Goal: Task Accomplishment & Management: Use online tool/utility

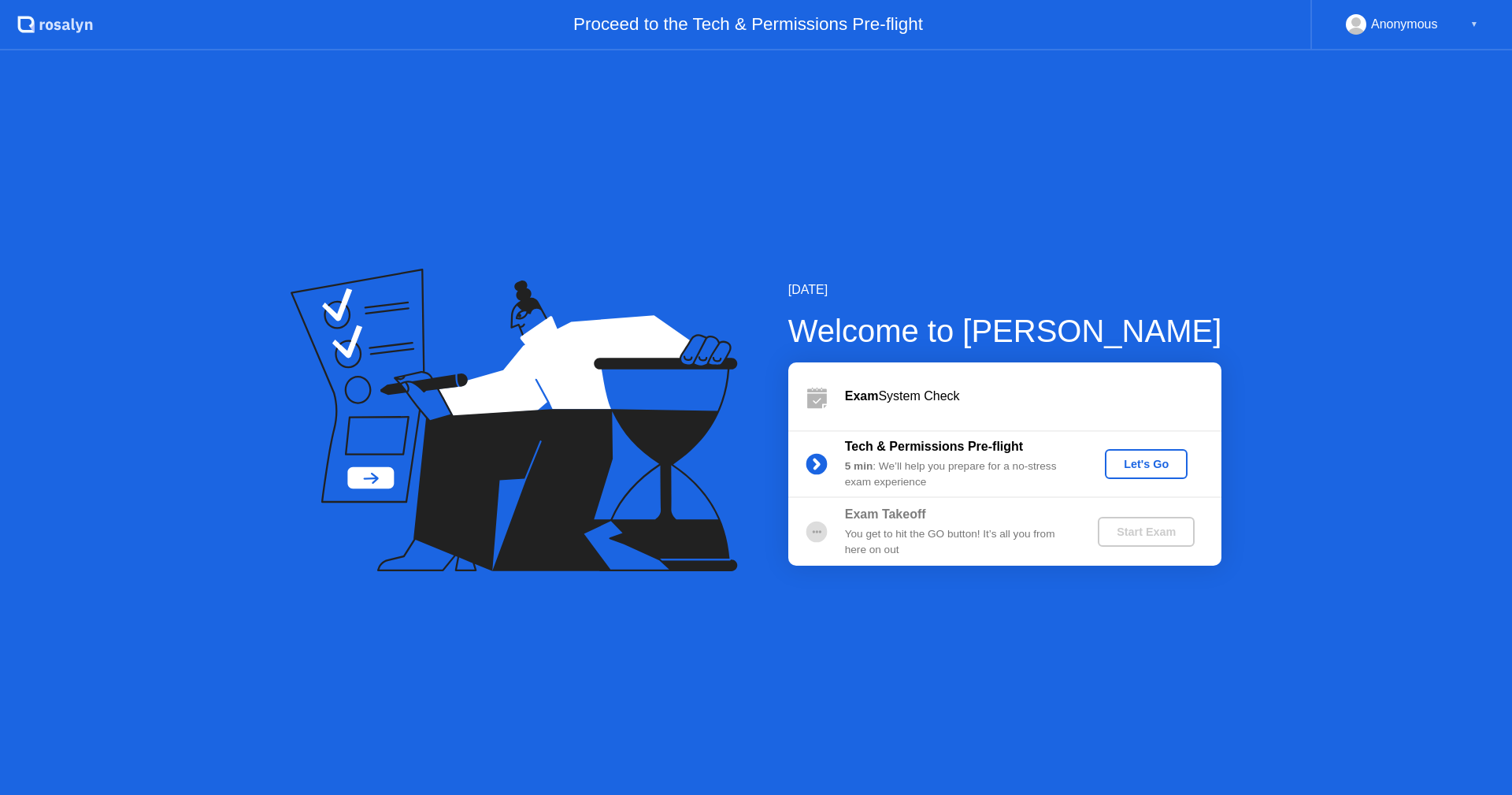
click at [1146, 470] on div "Let's Go" at bounding box center [1146, 464] width 70 height 13
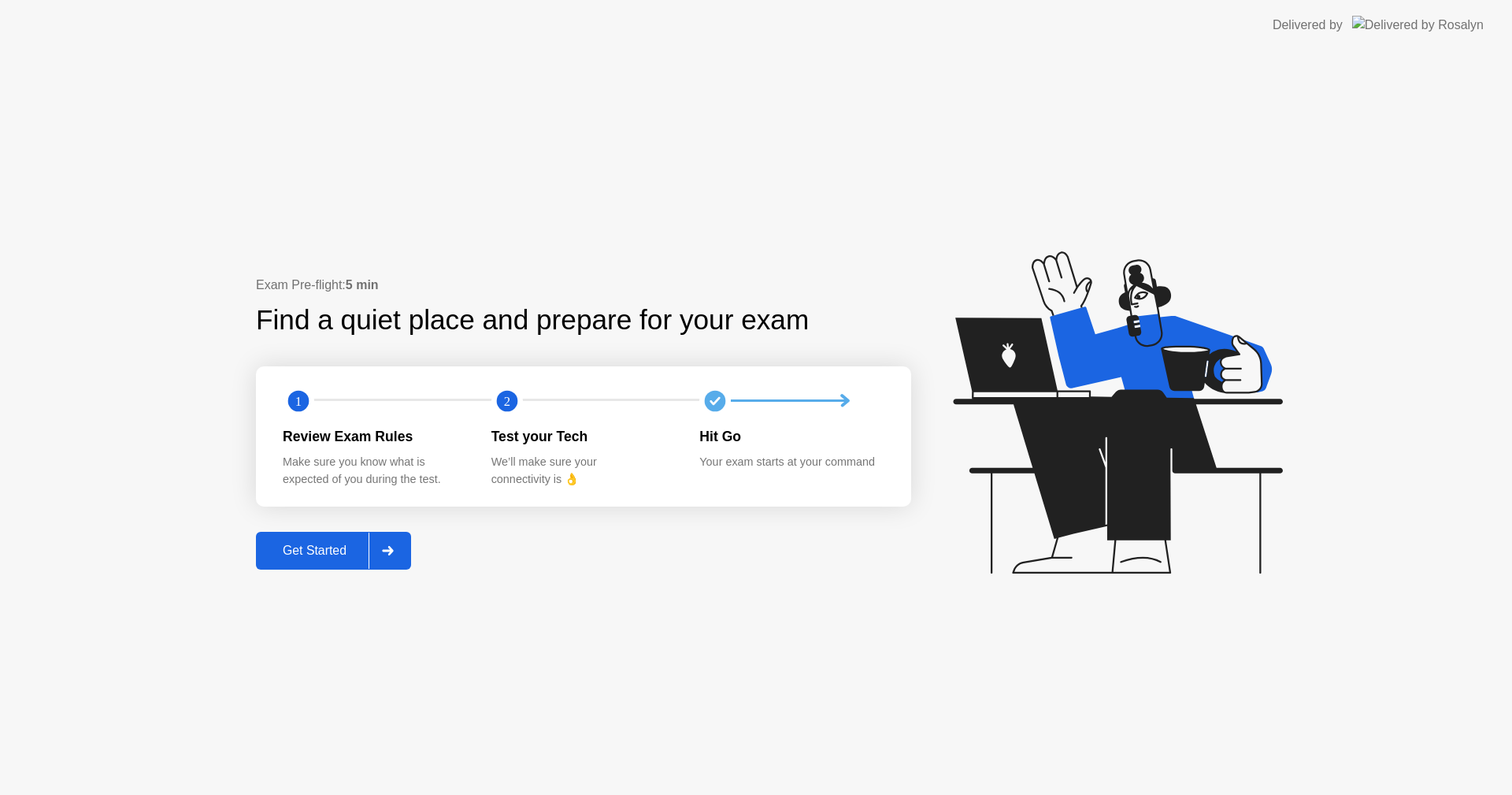
click at [332, 557] on div "Get Started" at bounding box center [315, 550] width 108 height 14
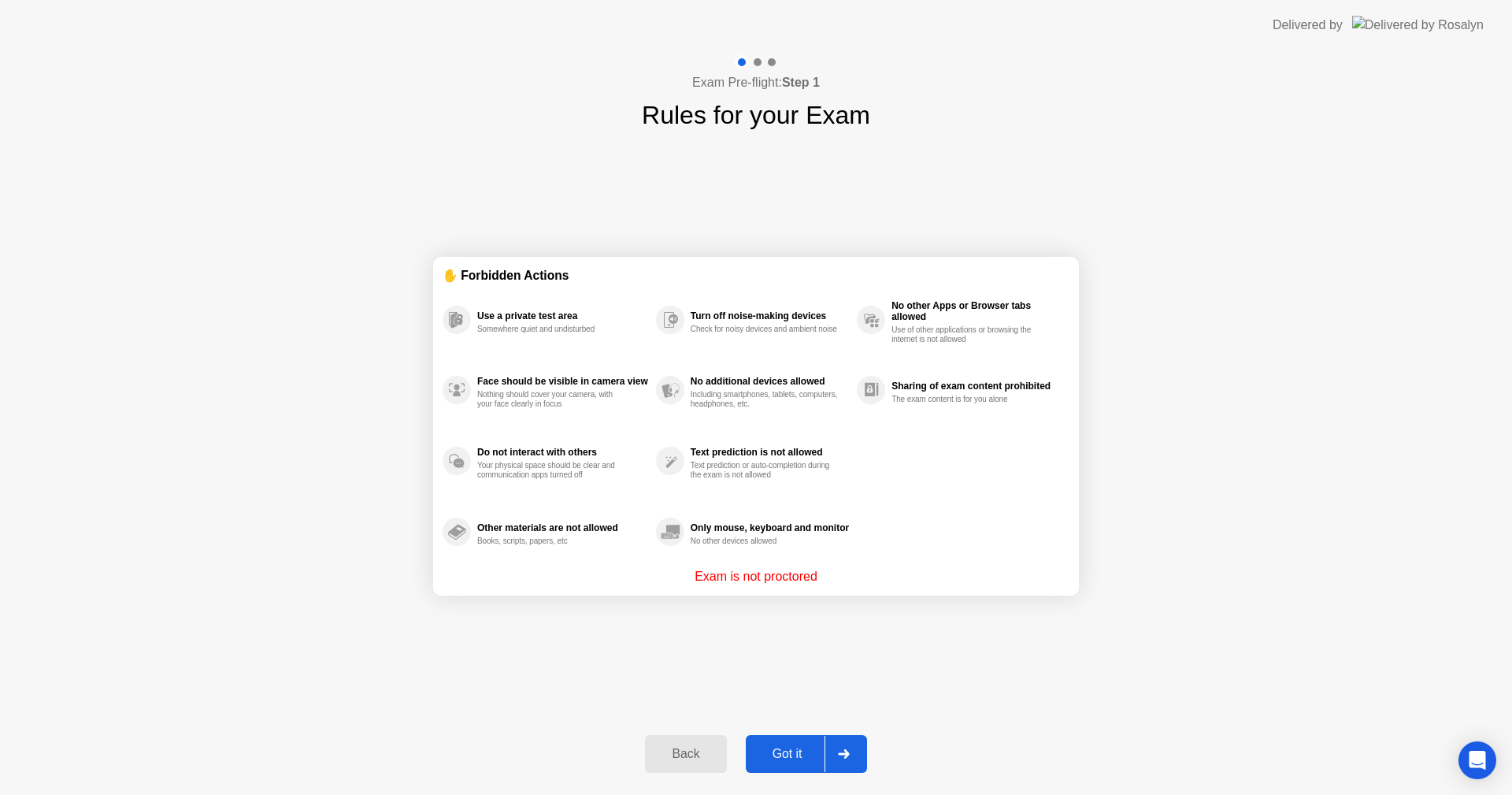
click at [796, 736] on button "Got it" at bounding box center [806, 753] width 122 height 38
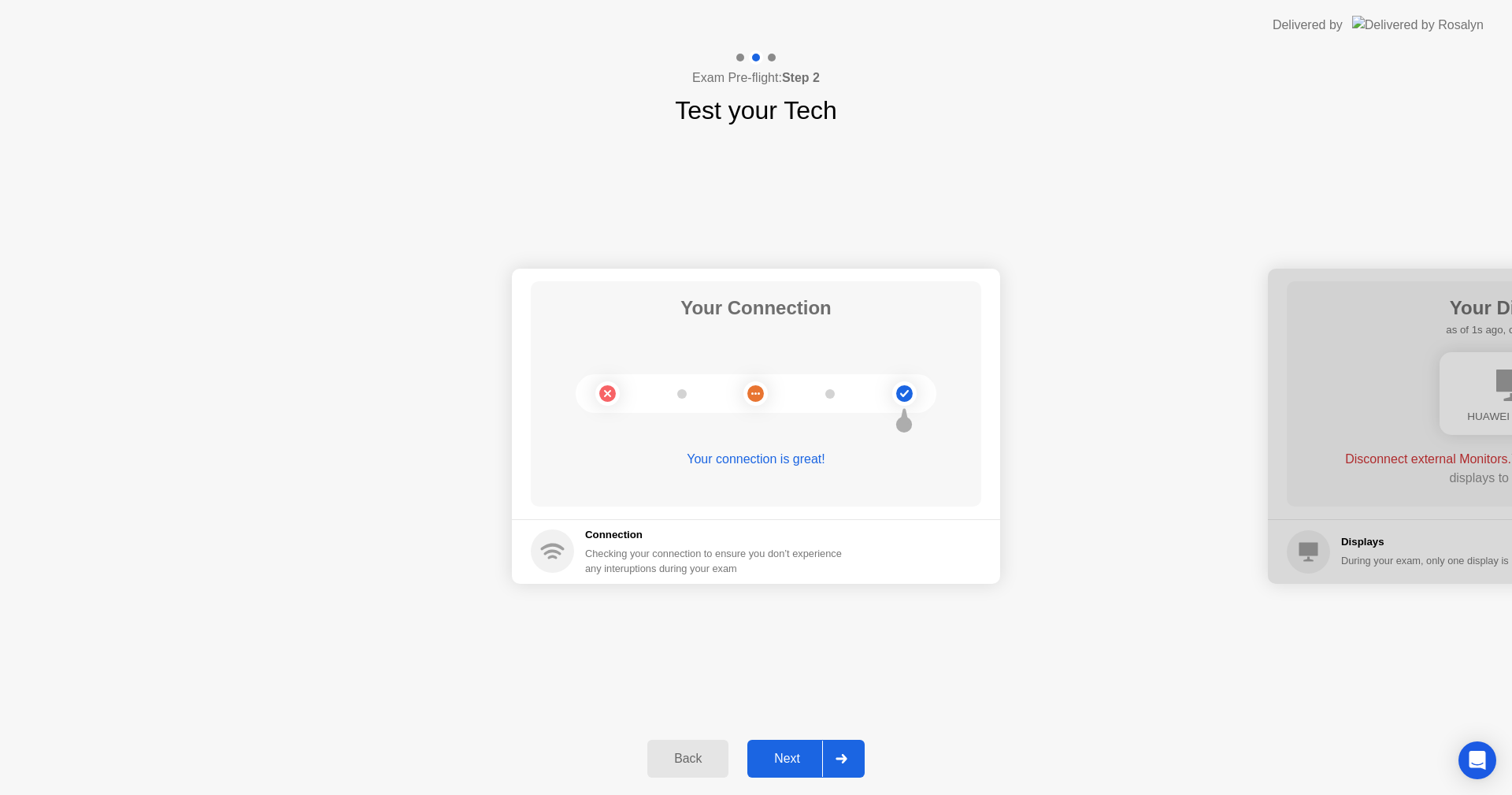
click at [810, 747] on button "Next" at bounding box center [806, 757] width 117 height 38
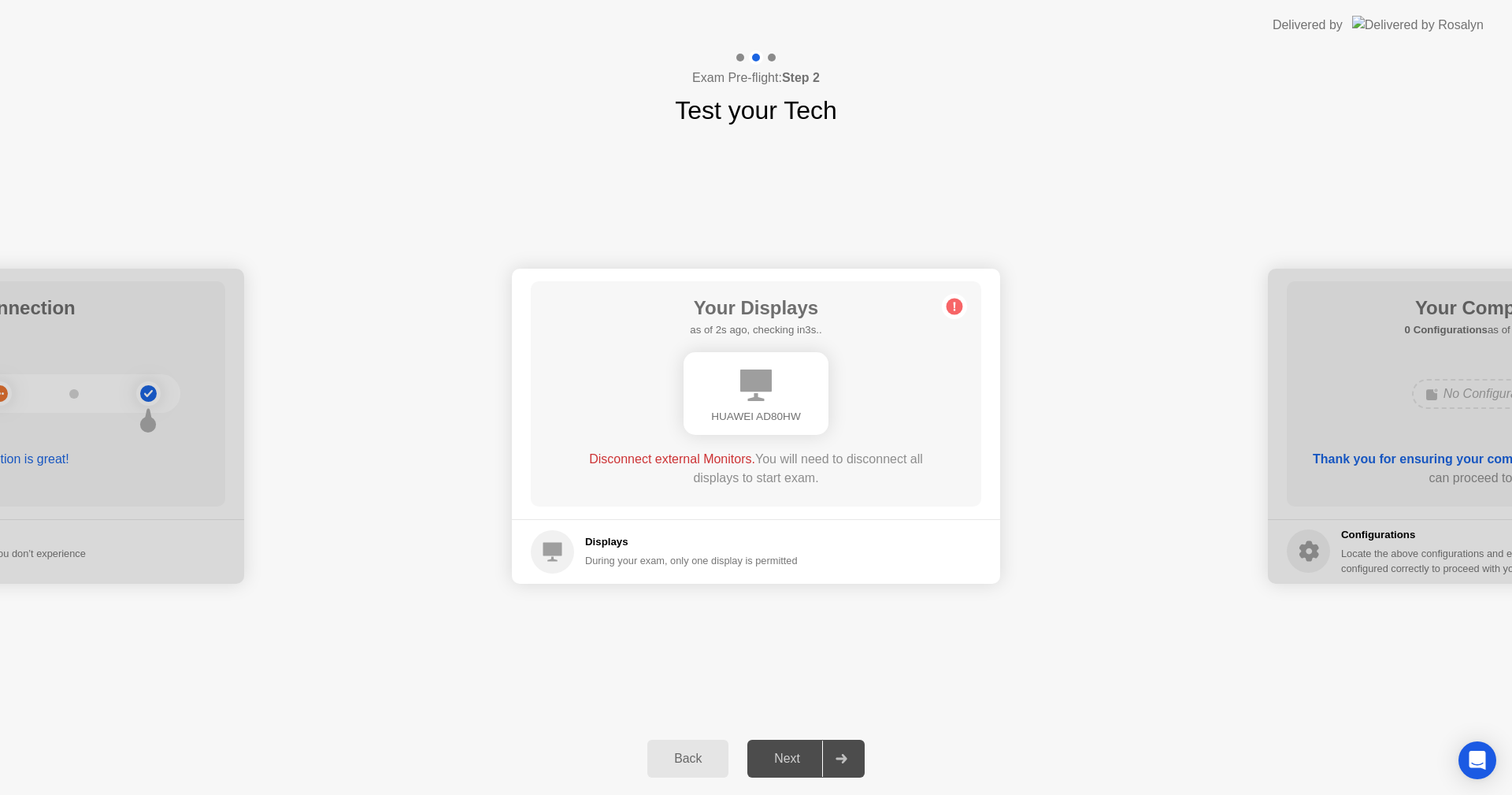
click at [817, 755] on div "Next" at bounding box center [787, 757] width 70 height 14
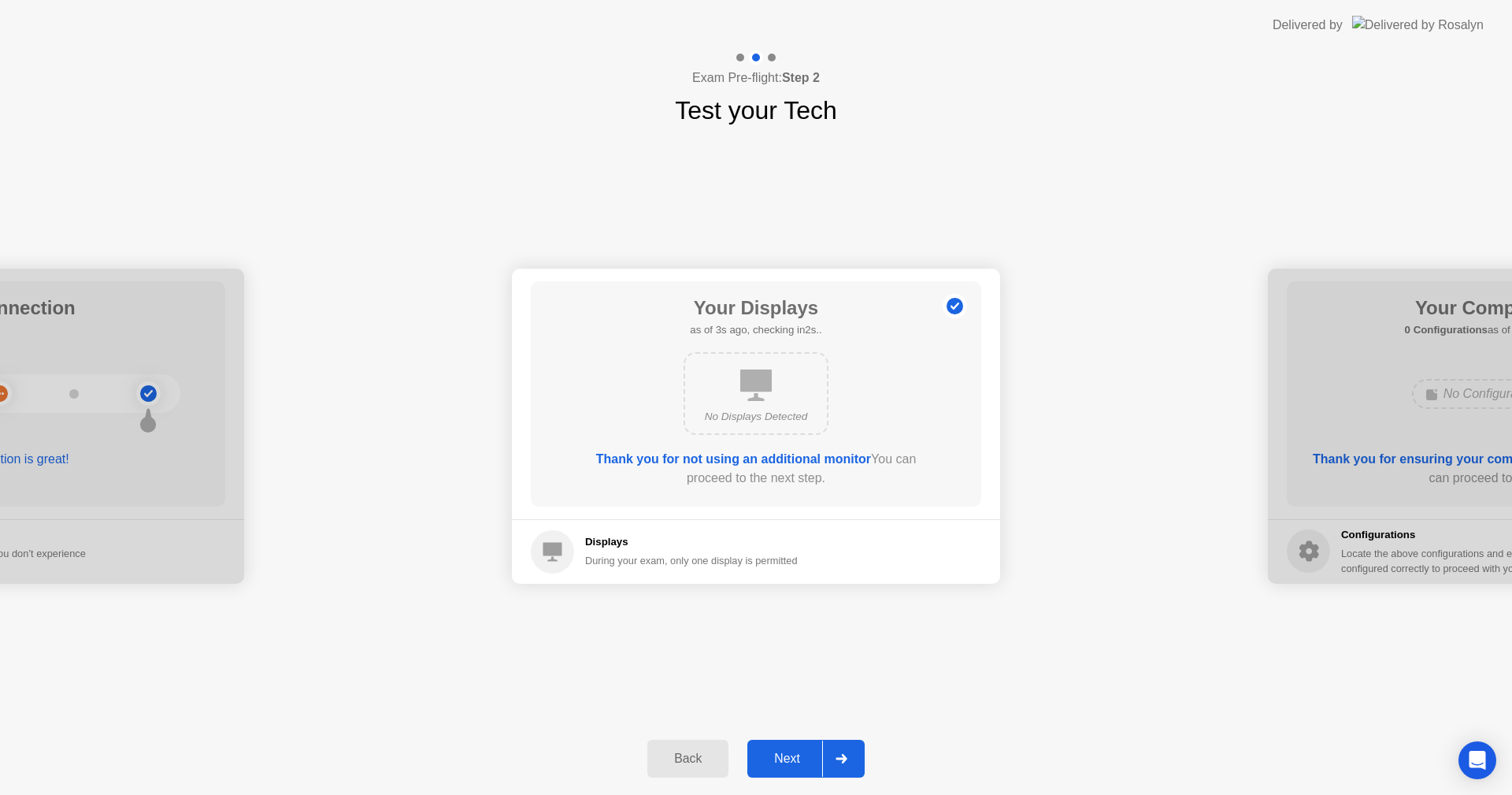
click at [824, 757] on div at bounding box center [841, 758] width 38 height 37
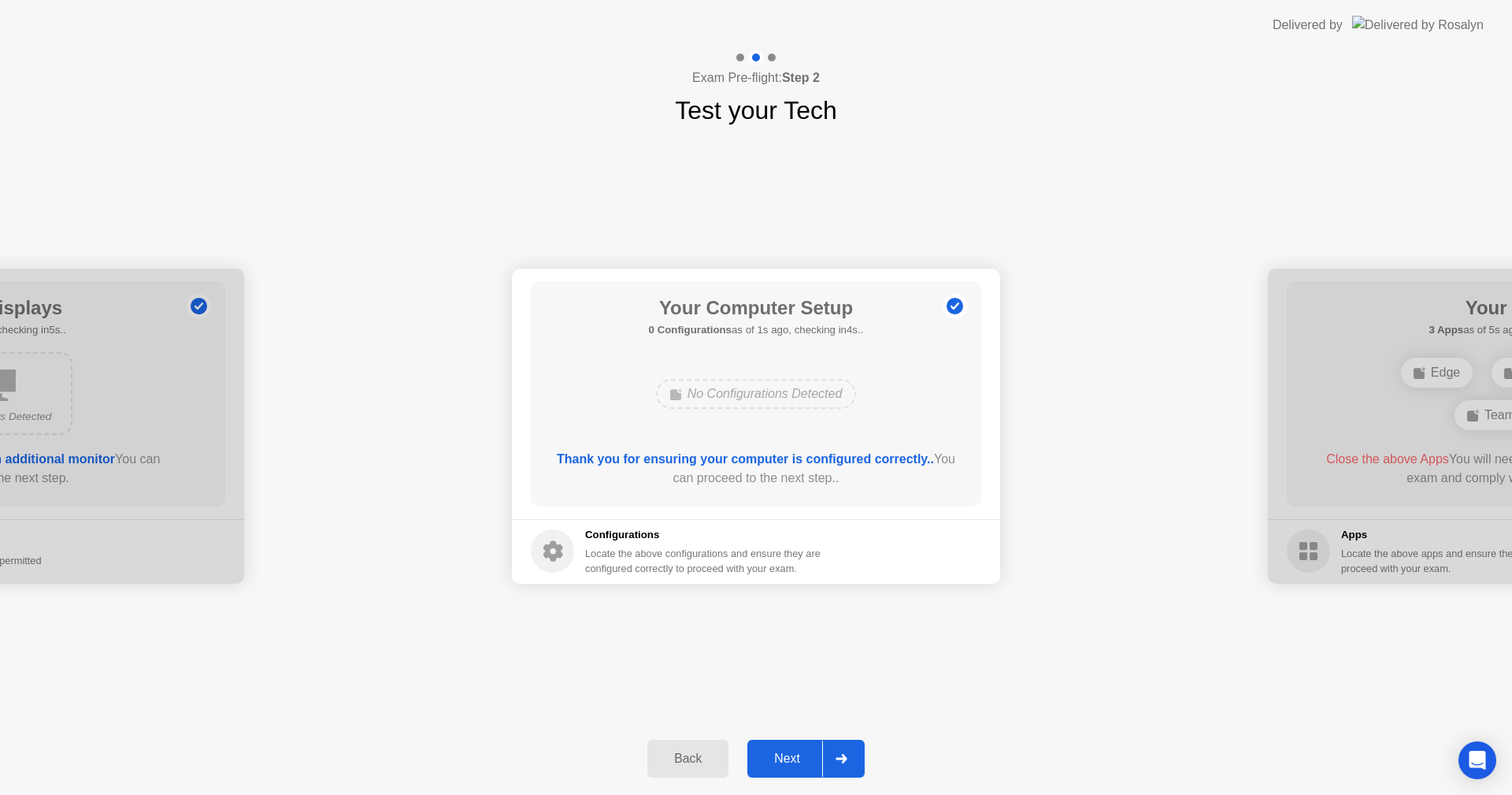
click at [830, 755] on div at bounding box center [841, 758] width 38 height 37
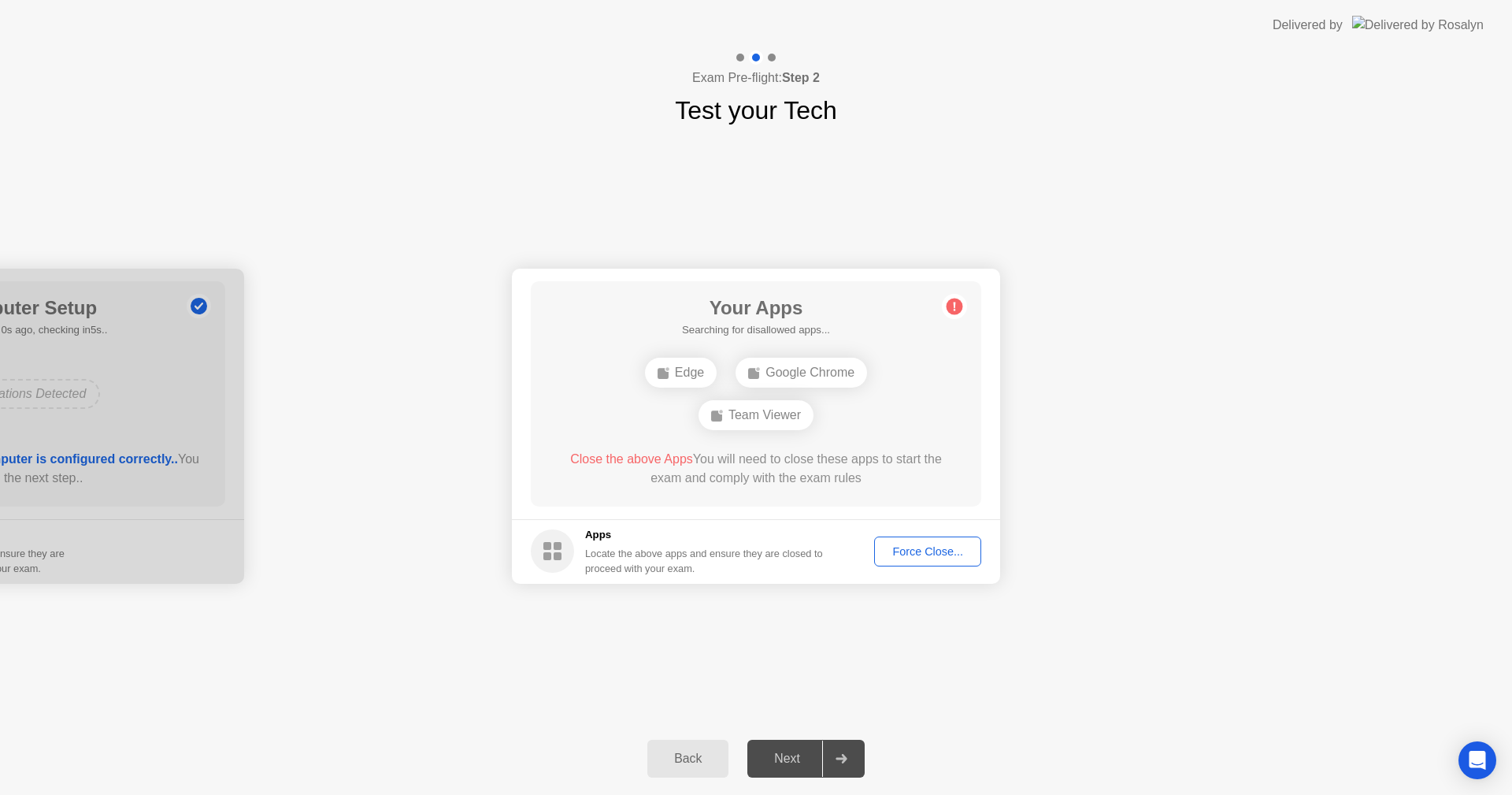
click at [745, 412] on div "Team Viewer" at bounding box center [756, 414] width 115 height 30
click at [992, 671] on div "Your Connection Your connection is great! Connection Checking your connection t…" at bounding box center [756, 425] width 1512 height 593
click at [918, 557] on div "Force Close..." at bounding box center [928, 552] width 96 height 13
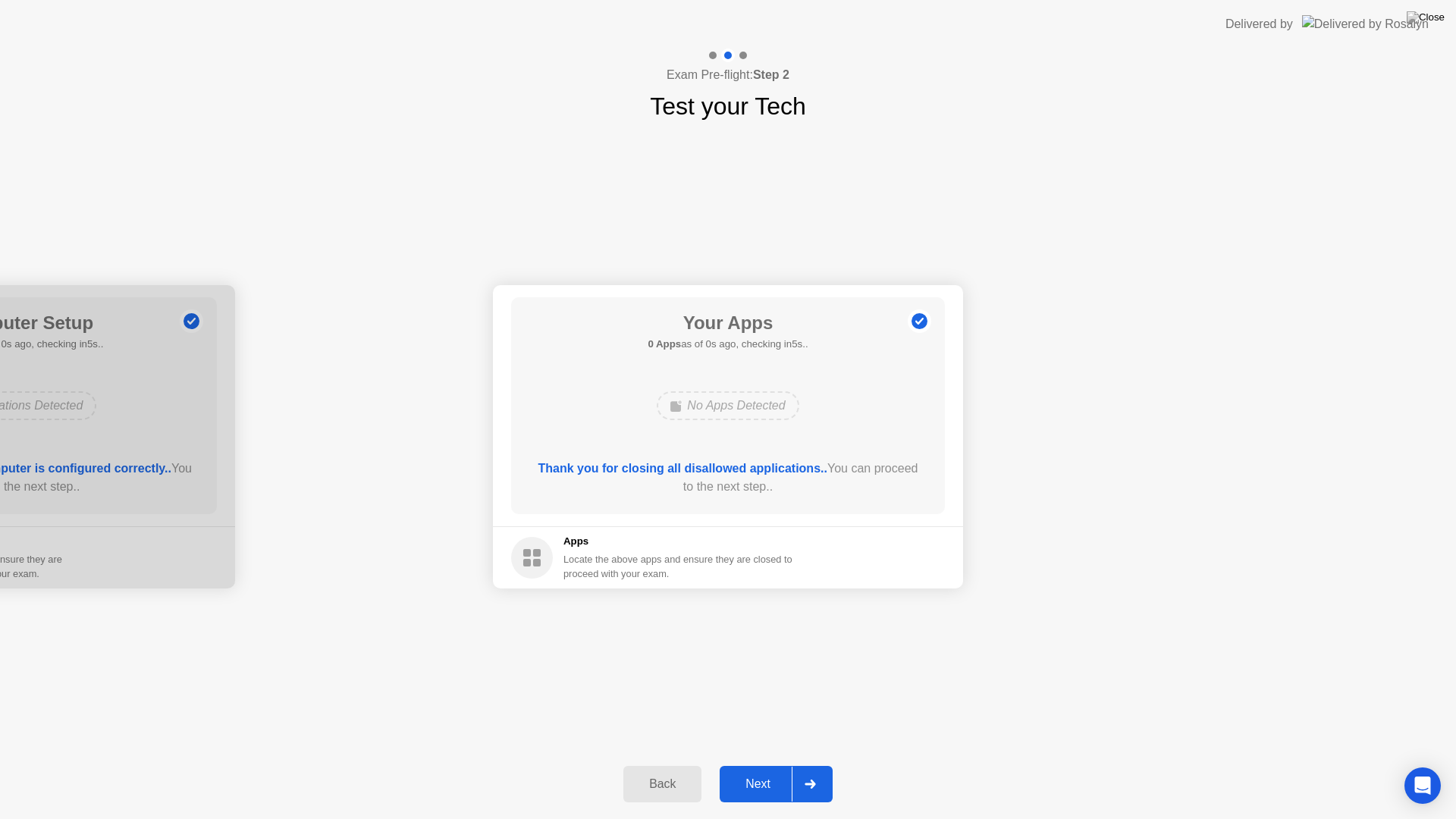
click at [771, 764] on div "Next" at bounding box center [758, 783] width 68 height 13
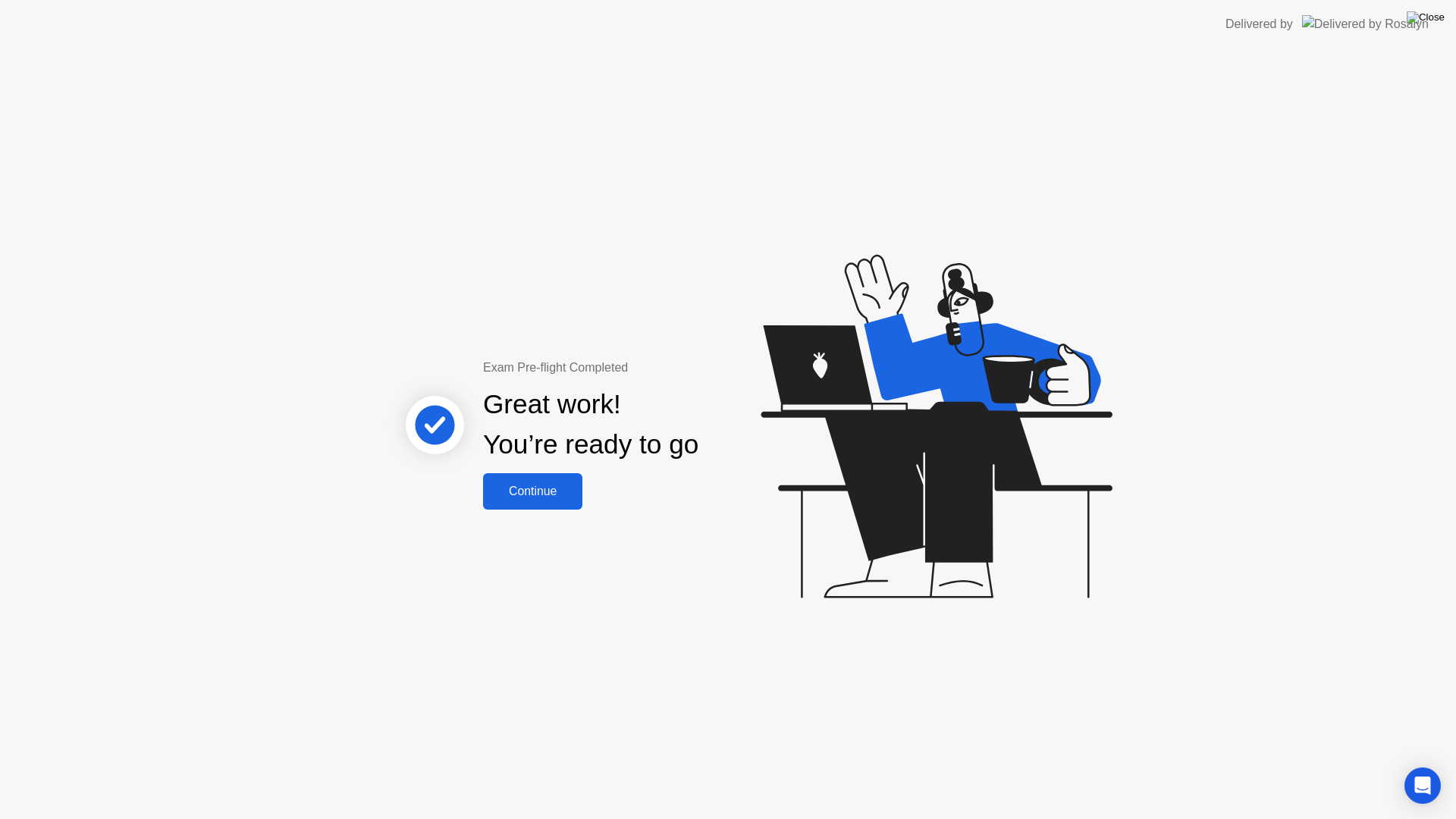
click at [1436, 20] on img at bounding box center [1425, 18] width 38 height 12
click at [1417, 764] on div "Open Intercom Messenger" at bounding box center [1423, 786] width 41 height 41
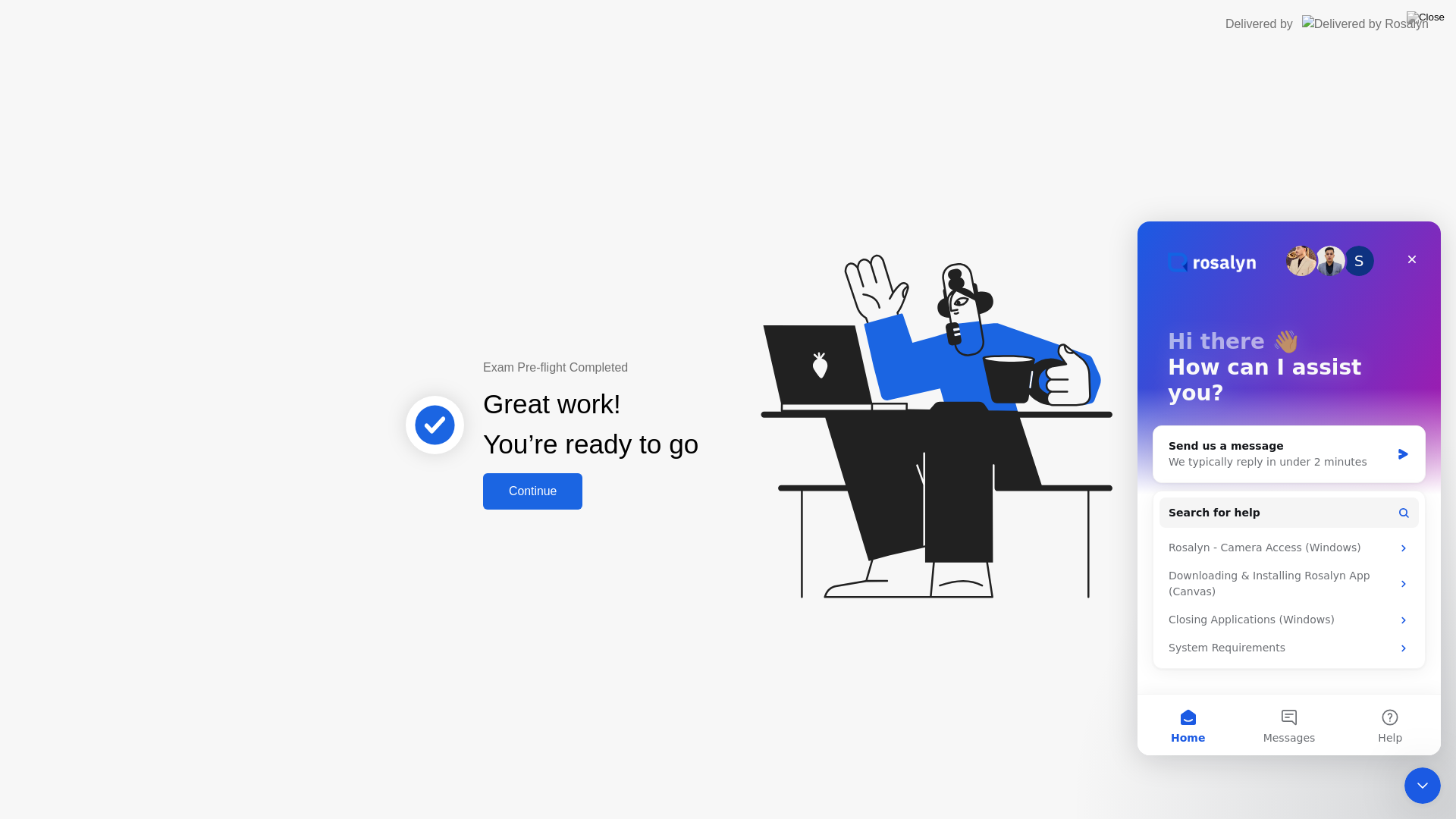
click at [1325, 641] on div "S Hi there 👋 How can I assist you? Send us a message We typically reply in unde…" at bounding box center [1289, 457] width 303 height 472
click at [1065, 695] on div "Exam Pre-flight Completed Great work! You’re ready to go Continue" at bounding box center [728, 433] width 1456 height 771
click at [1075, 607] on icon at bounding box center [933, 434] width 391 height 430
click at [1404, 253] on div "Close" at bounding box center [1412, 259] width 27 height 27
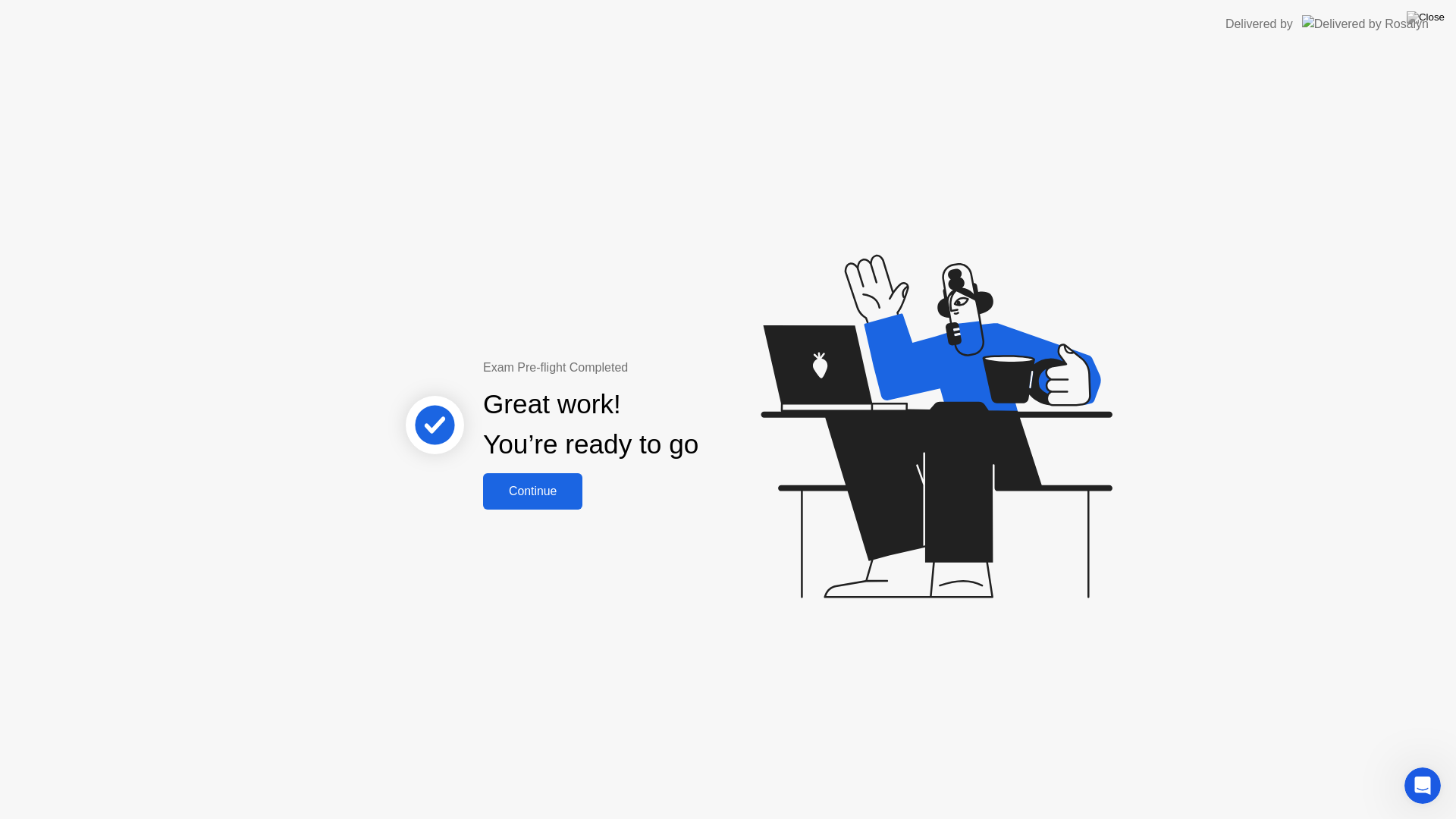
click at [554, 492] on div "Continue" at bounding box center [533, 491] width 90 height 13
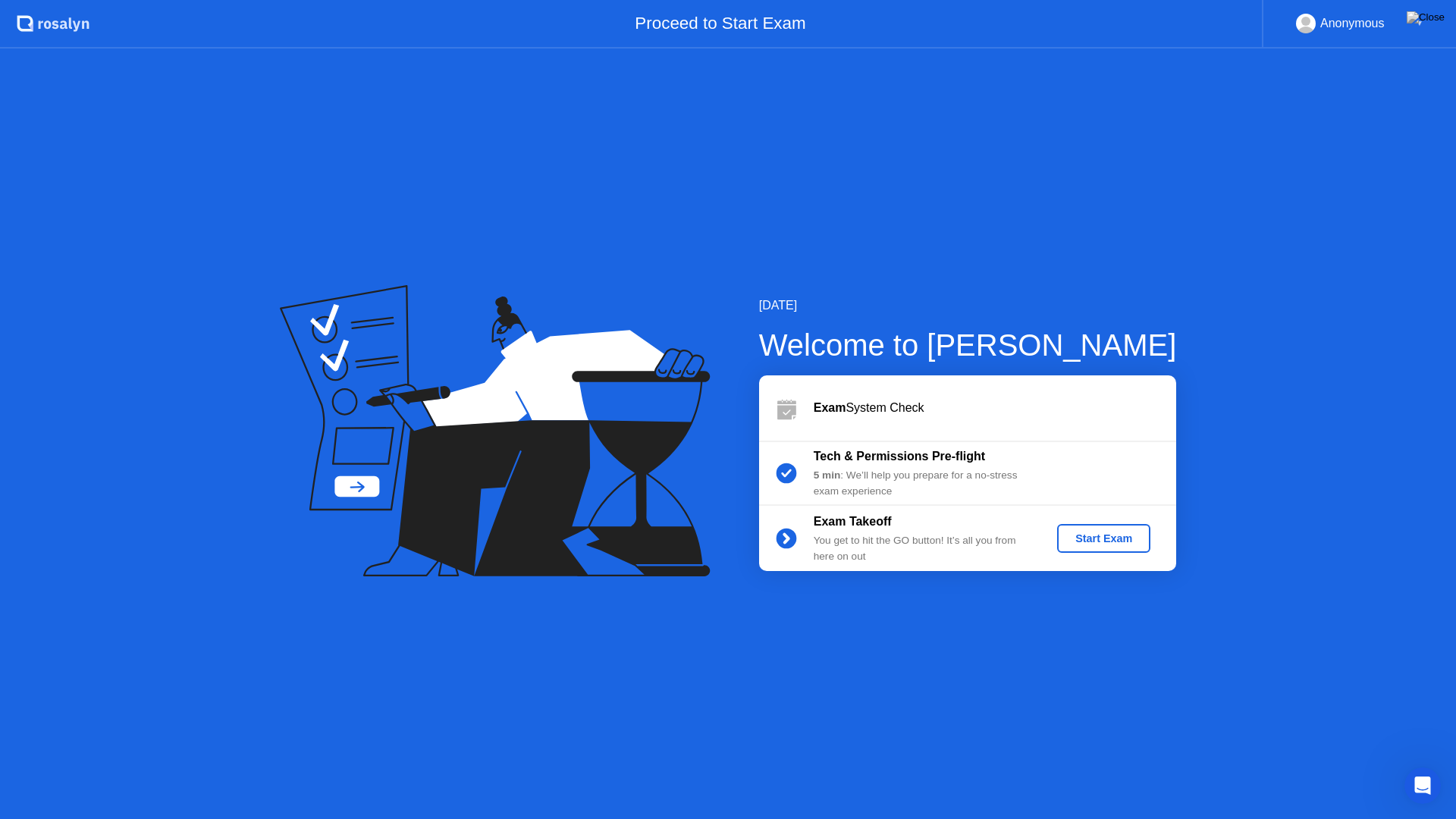
click at [1130, 544] on div "Start Exam" at bounding box center [1104, 538] width 81 height 12
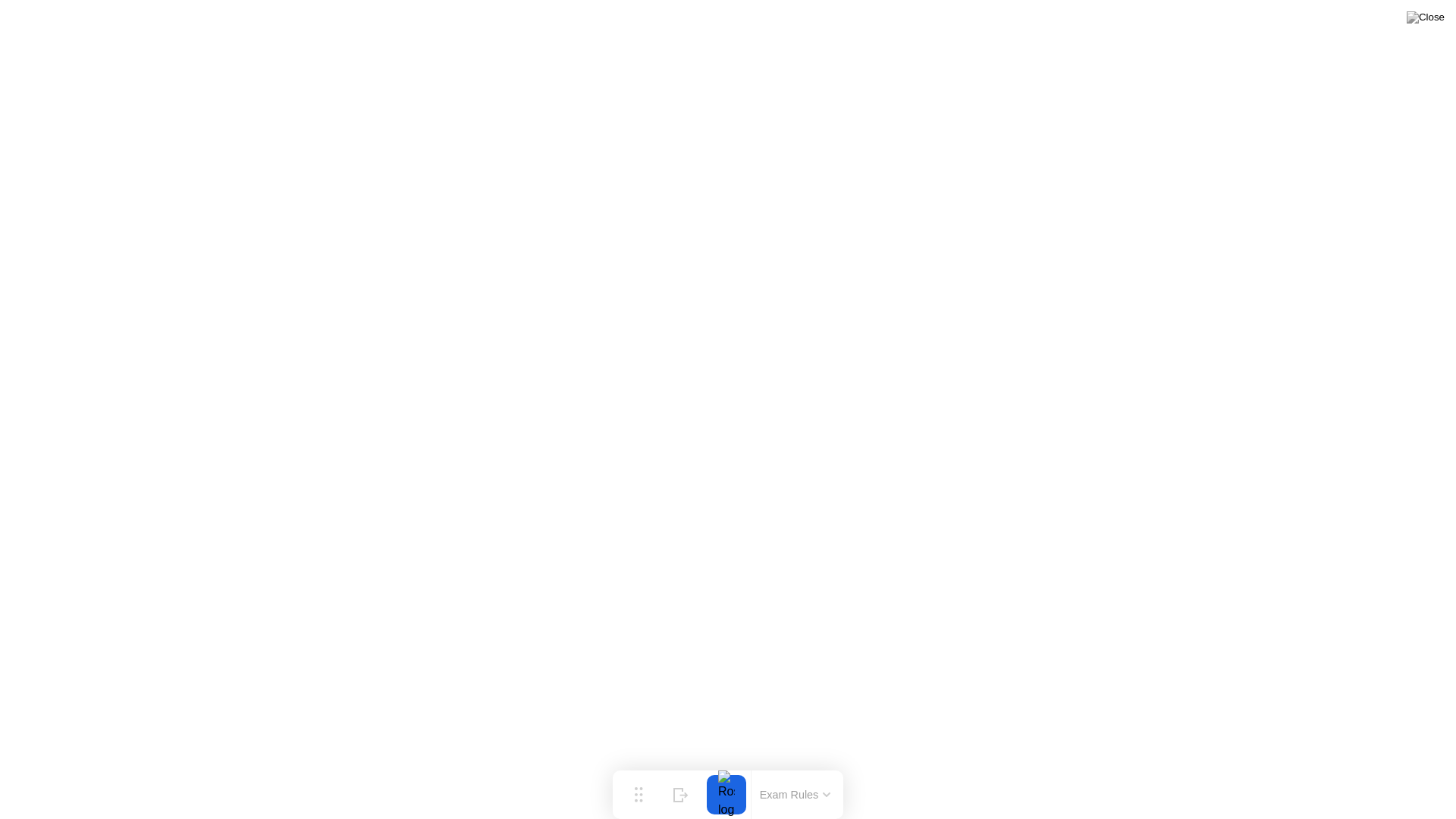
click at [817, 764] on button "Exam Rules" at bounding box center [795, 794] width 80 height 13
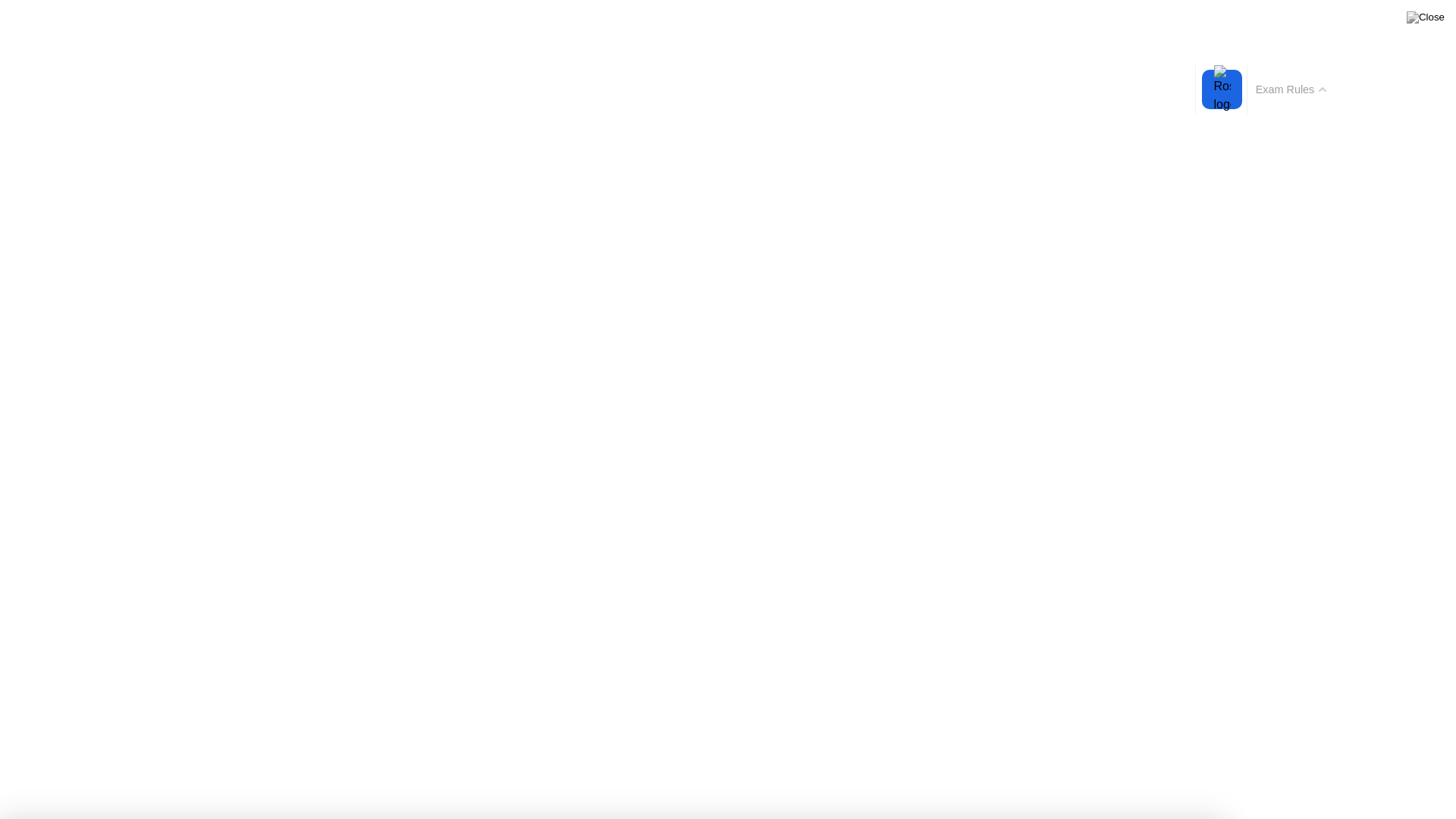
click at [1328, 94] on button "Exam Rules" at bounding box center [1291, 89] width 80 height 13
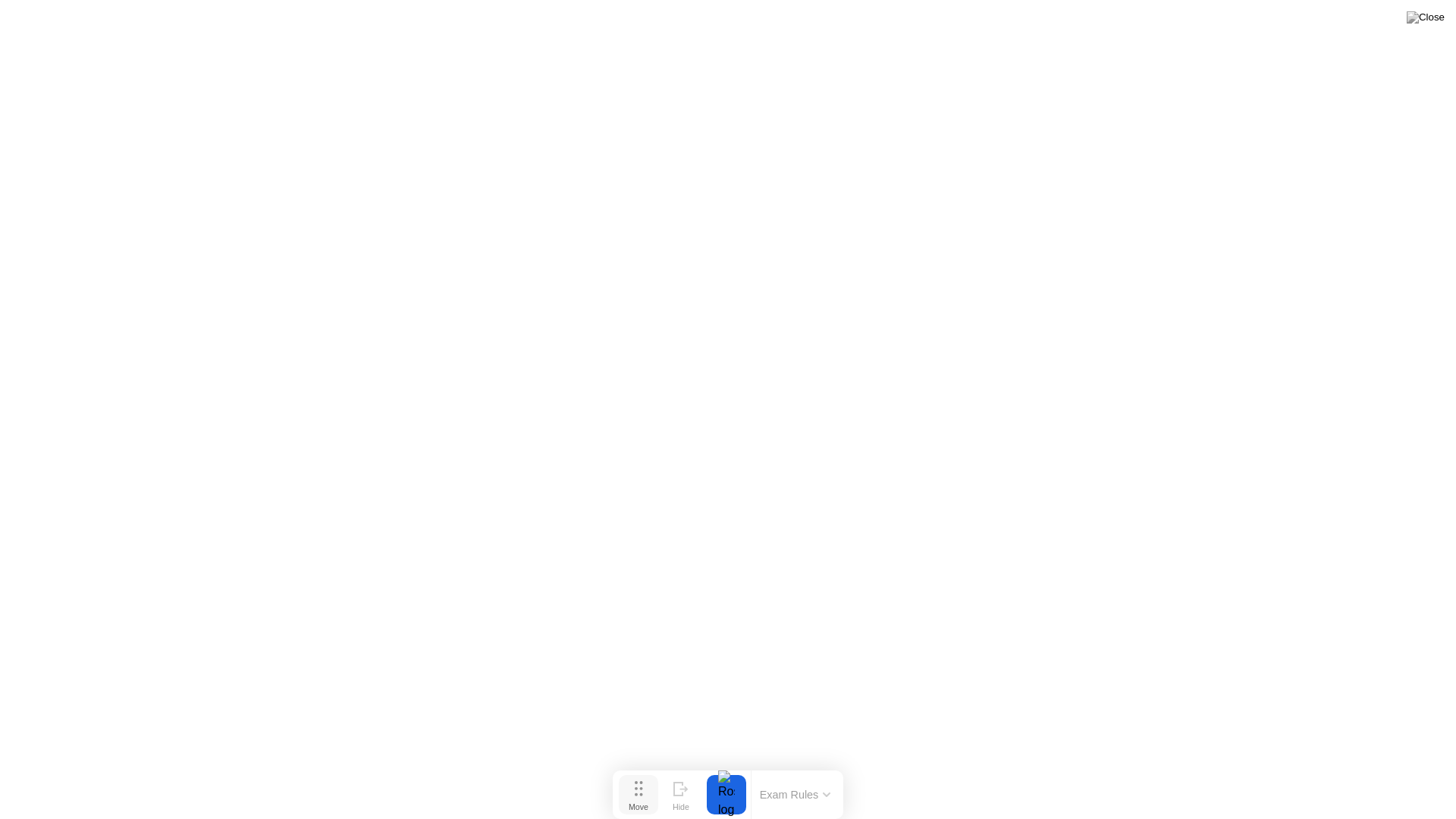
click at [645, 764] on button "Move" at bounding box center [639, 794] width 40 height 40
drag, startPoint x: 645, startPoint y: 795, endPoint x: 597, endPoint y: 662, distance: 141.4
click at [597, 662] on button "Move" at bounding box center [594, 664] width 40 height 40
click at [766, 657] on button "Exam Rules" at bounding box center [748, 661] width 80 height 13
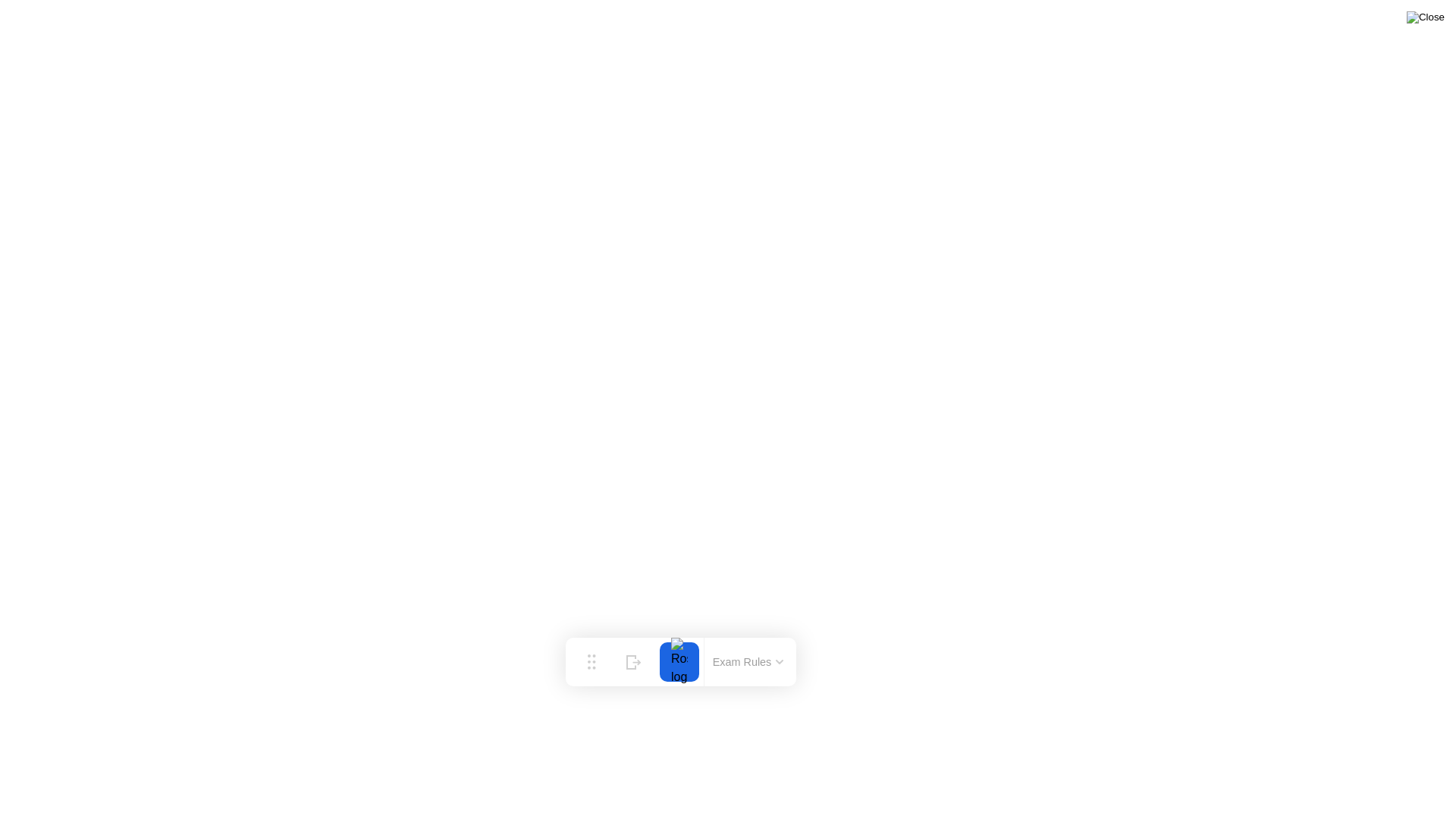
click at [1432, 21] on img at bounding box center [1425, 18] width 38 height 12
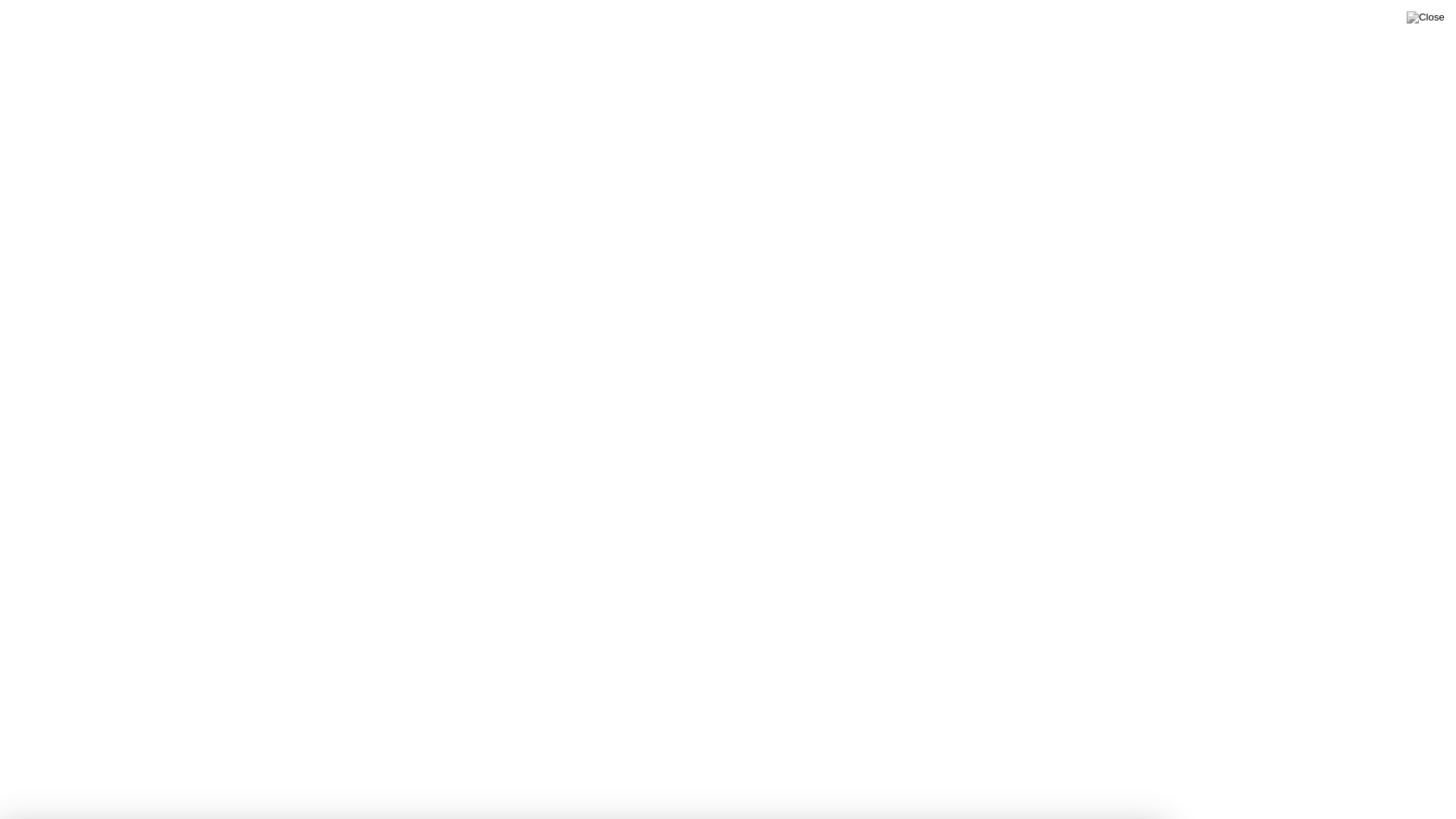
click at [1436, 13] on img at bounding box center [1425, 18] width 38 height 12
